Goal: Navigation & Orientation: Find specific page/section

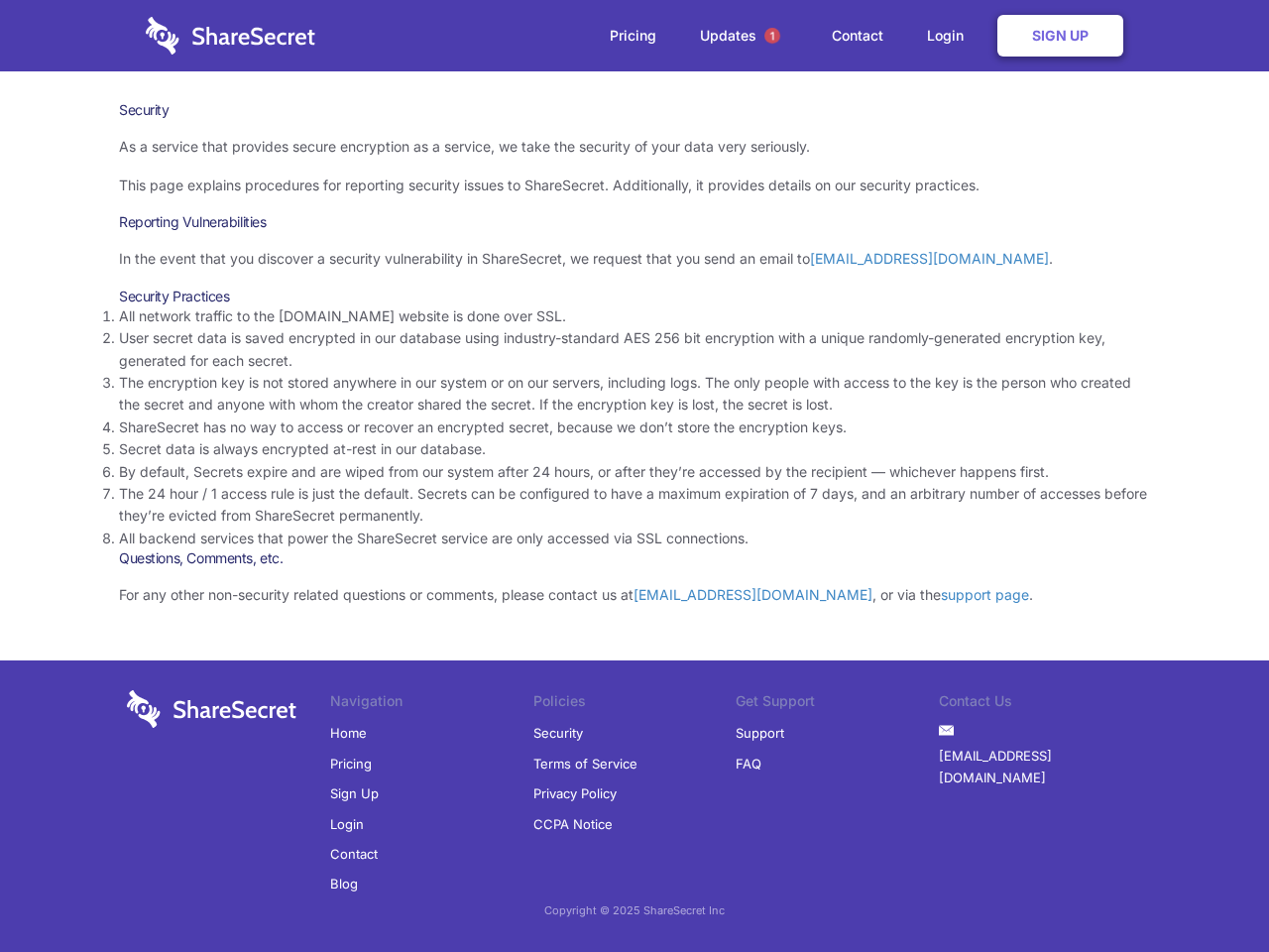
click at [634, 476] on li "By default, Secrets expire and are wiped from our system after 24 hours, or aft…" at bounding box center [634, 472] width 1031 height 22
click at [772, 36] on span "1" at bounding box center [772, 36] width 16 height 16
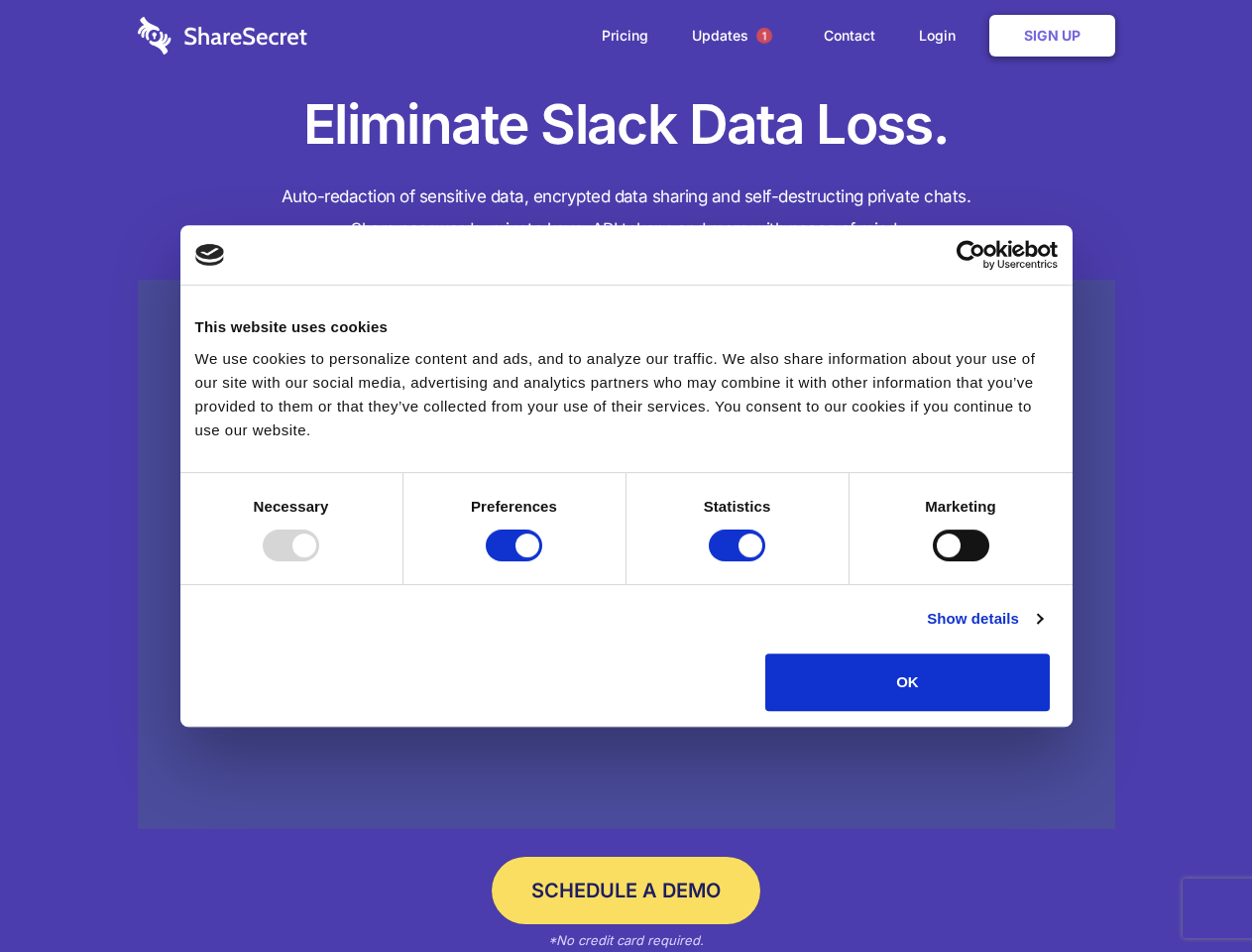
click at [319, 561] on div at bounding box center [290, 546] width 57 height 32
click at [543, 561] on input "Preferences" at bounding box center [514, 546] width 57 height 32
checkbox input "false"
click at [739, 561] on input "Statistics" at bounding box center [736, 546] width 57 height 32
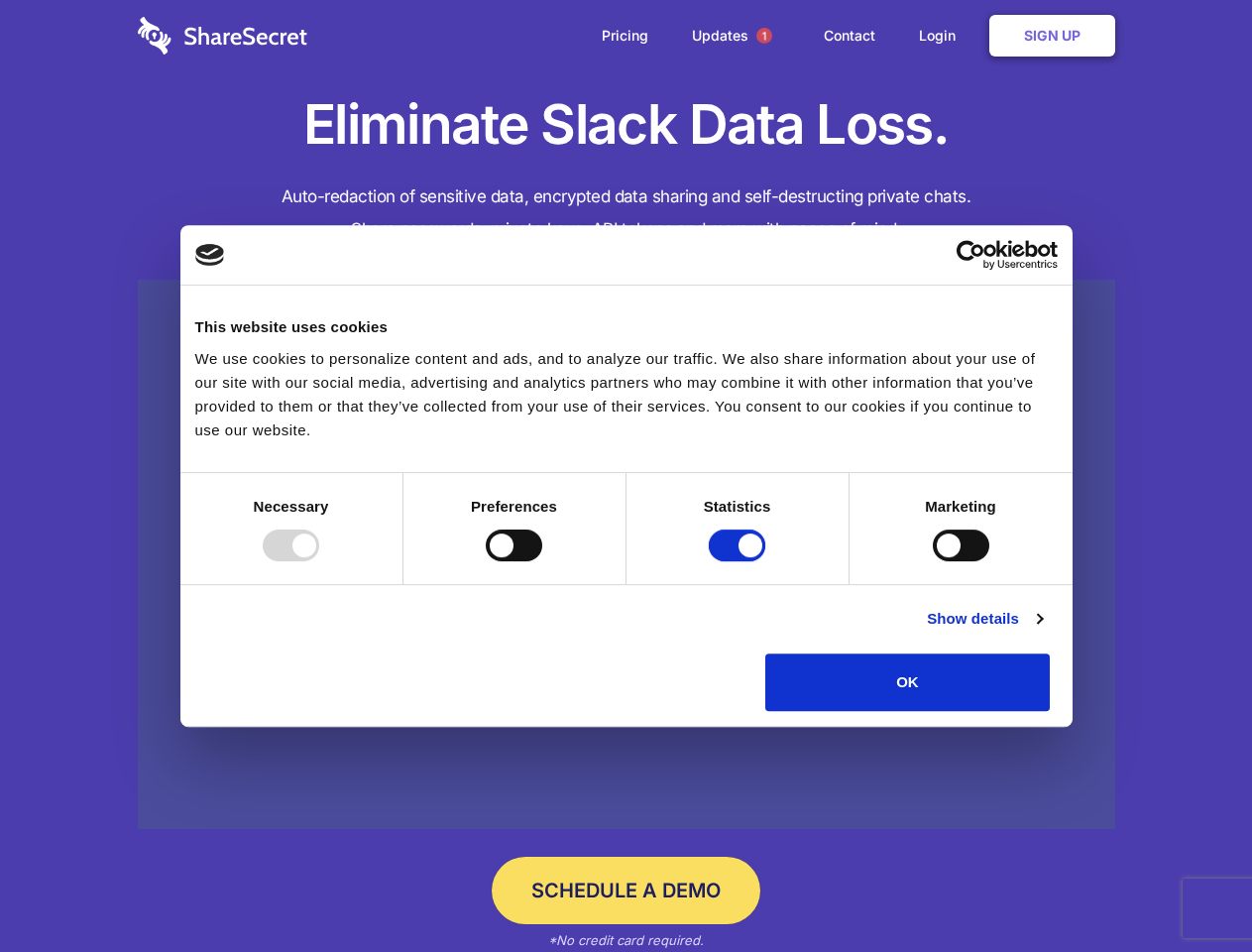
checkbox input "false"
click at [933, 561] on input "Marketing" at bounding box center [961, 546] width 57 height 32
checkbox input "true"
click at [1041, 630] on link "Show details" at bounding box center [985, 618] width 115 height 24
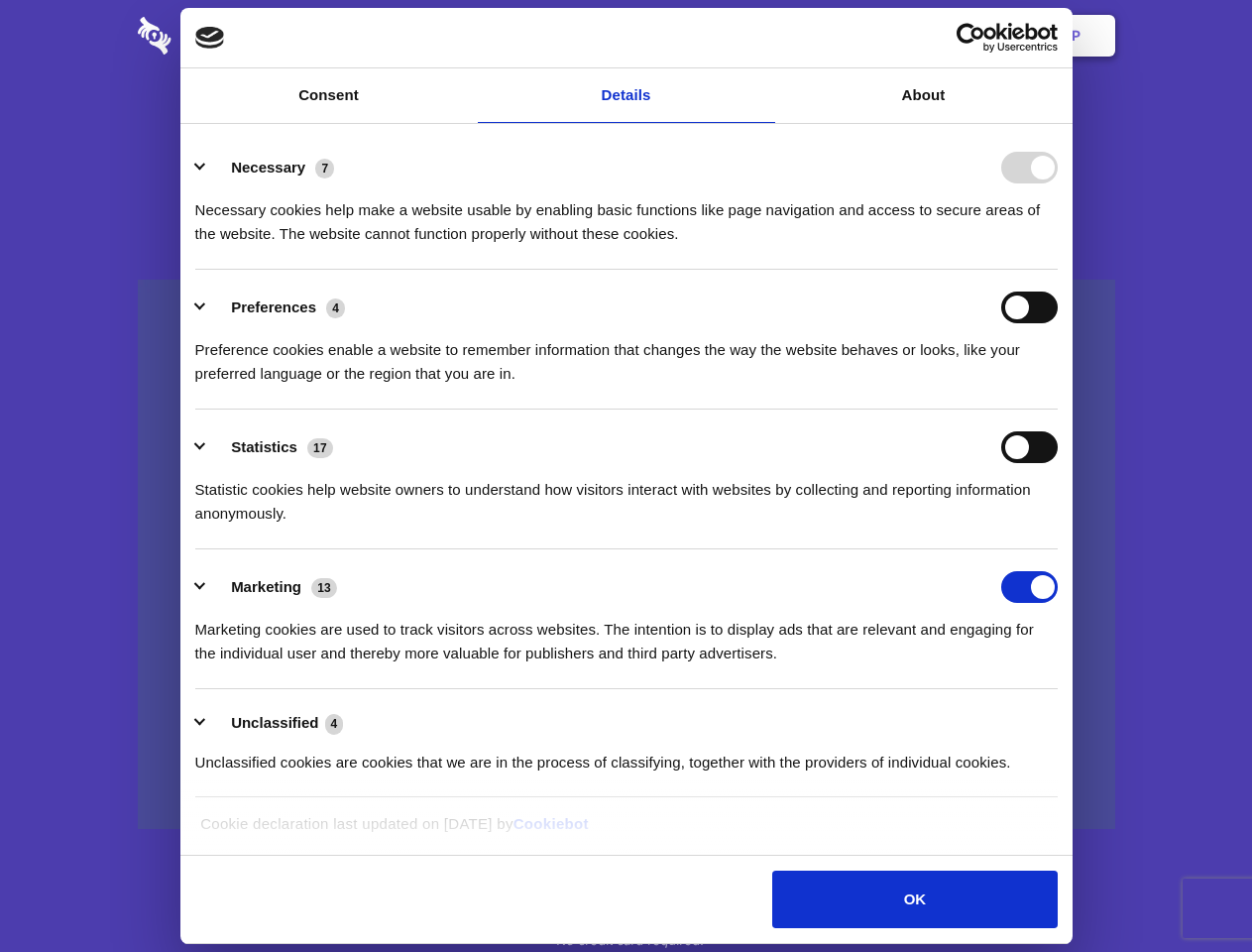
click at [1057, 269] on li "Necessary 7 Necessary cookies help make a website usable by enabling basic func…" at bounding box center [627, 200] width 862 height 140
click at [763, 36] on span "1" at bounding box center [764, 36] width 16 height 16
